Goal: Task Accomplishment & Management: Manage account settings

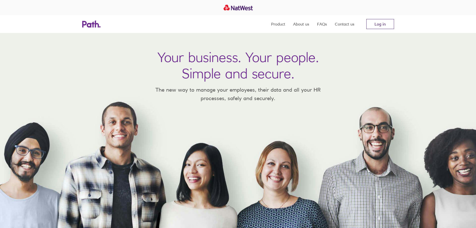
click at [382, 26] on link "Log in" at bounding box center [381, 24] width 28 height 10
